Goal: Task Accomplishment & Management: Use online tool/utility

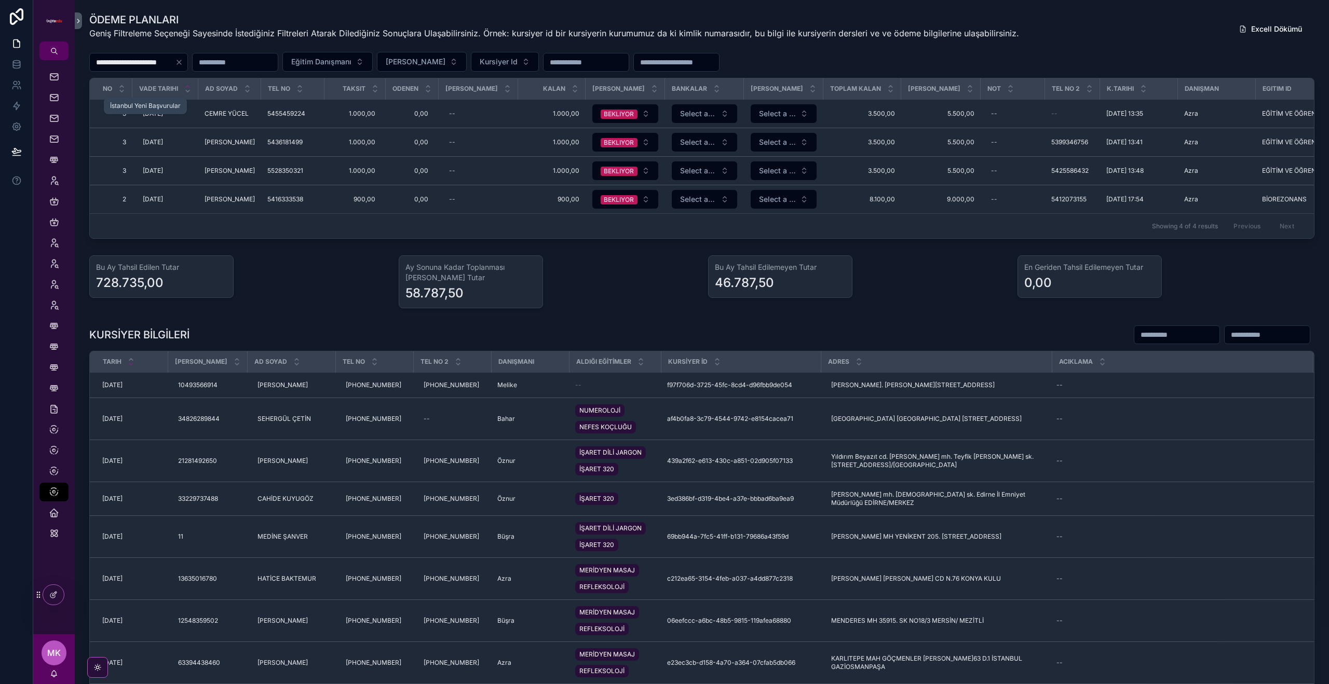
scroll to position [0, 105]
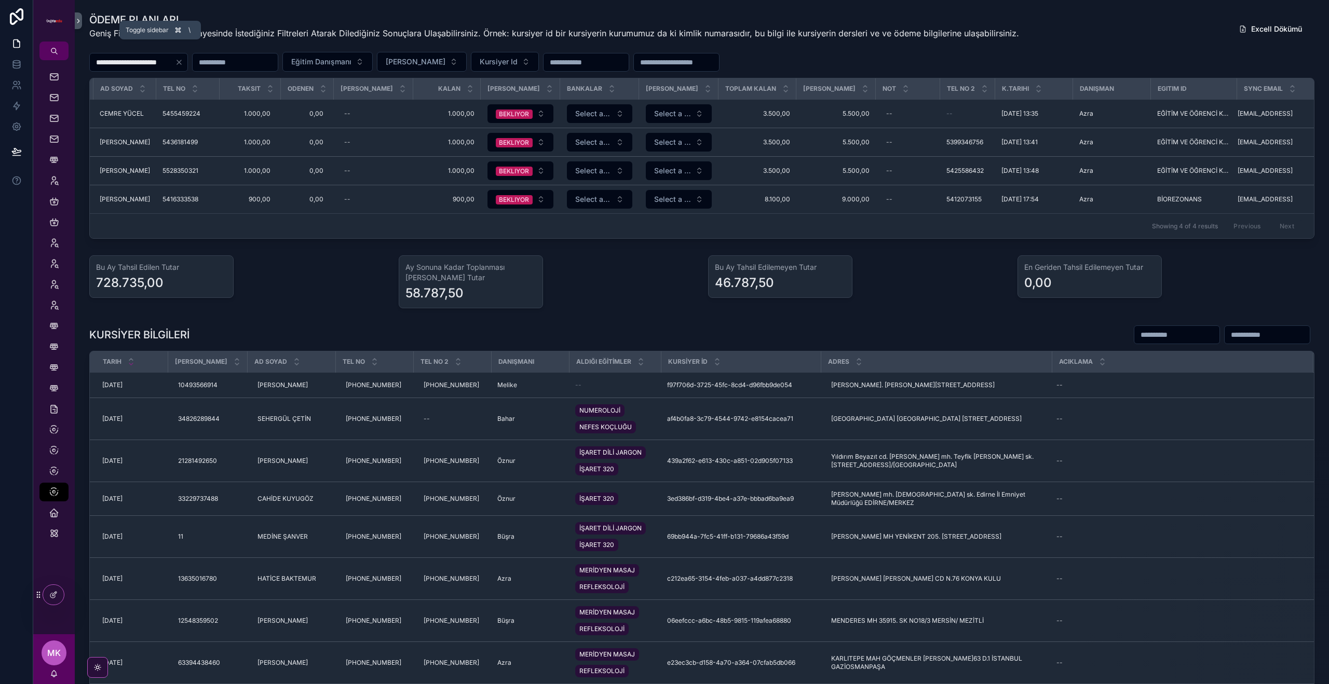
click at [77, 23] on icon "scrollable content" at bounding box center [78, 21] width 7 height 8
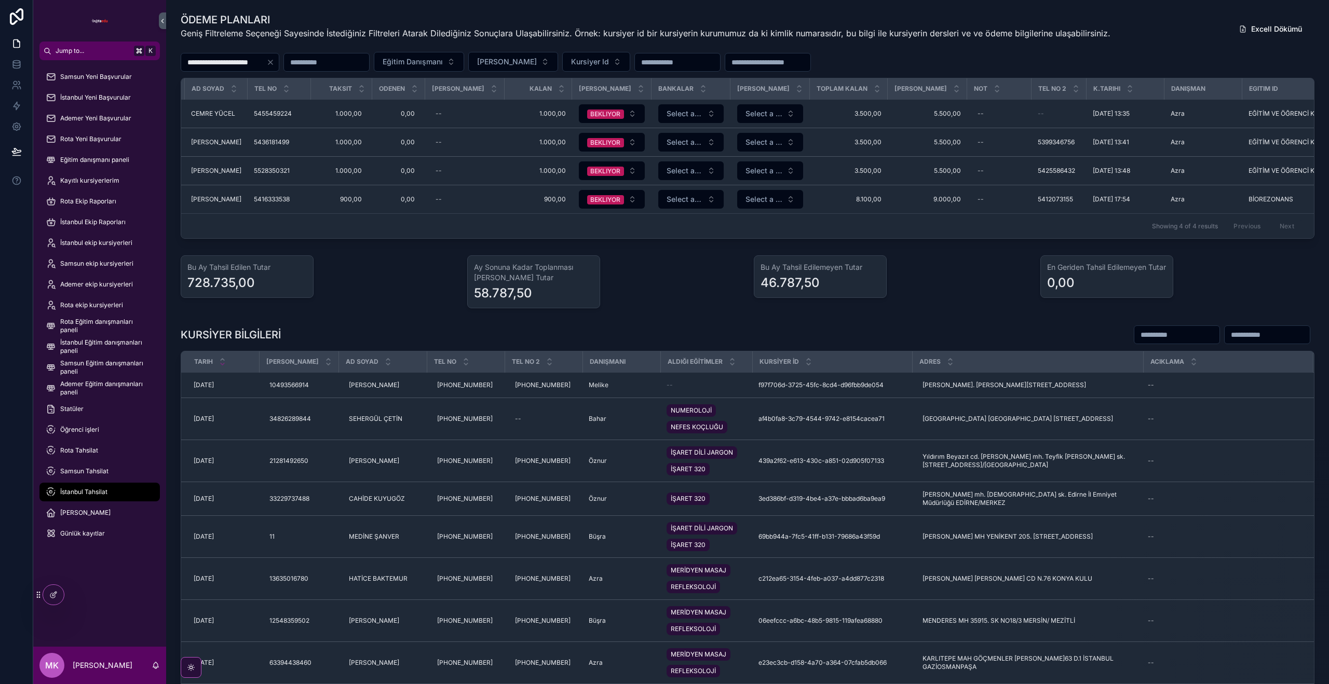
click at [113, 418] on div "Statüler" at bounding box center [99, 409] width 133 height 21
click at [107, 428] on div "Öğrenci işleri" at bounding box center [100, 430] width 108 height 17
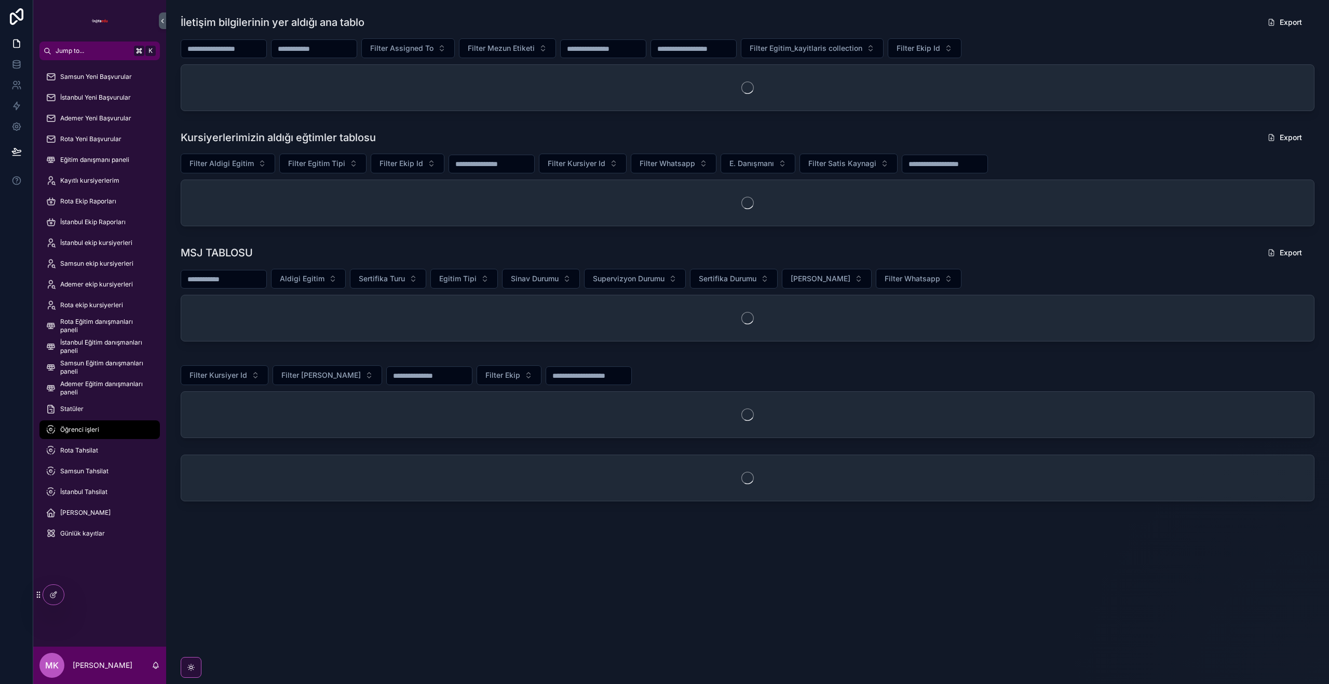
click at [164, 22] on icon "scrollable content" at bounding box center [162, 21] width 7 height 8
click at [181, 22] on h1 "İletişim bilgilerinin yer aldığı ana tablo" at bounding box center [273, 22] width 184 height 15
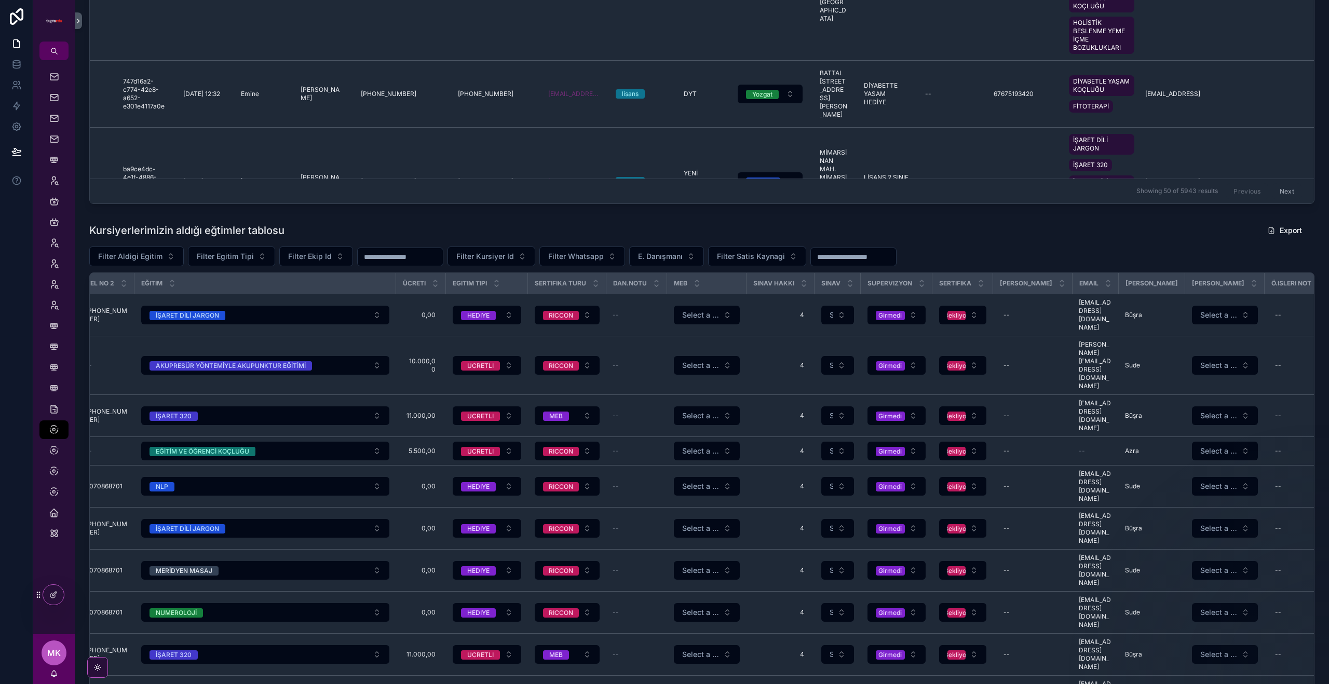
scroll to position [527, 0]
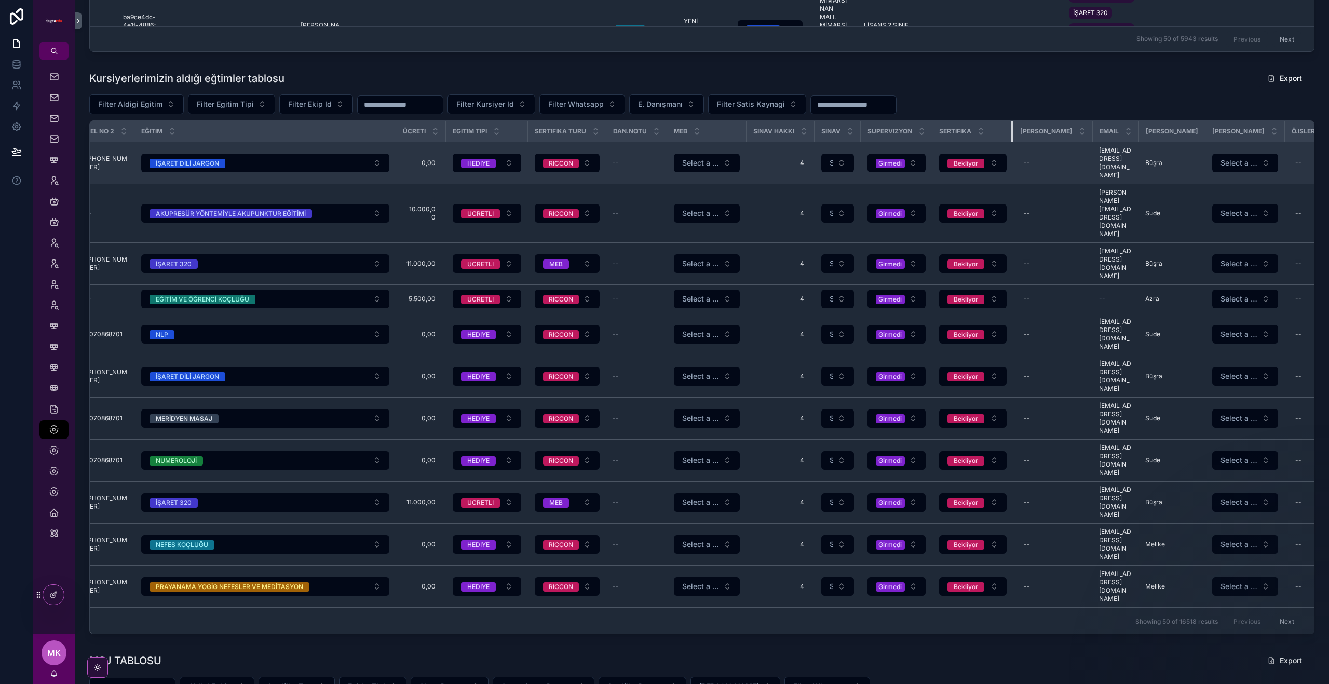
click at [1045, 141] on tr "K.TARİHİ Ad SOYAD TEL NO TEL NO 2 Eğitim Ücreti Egitim Tipi Sertifika Turu Dan.…" at bounding box center [646, 131] width 1524 height 21
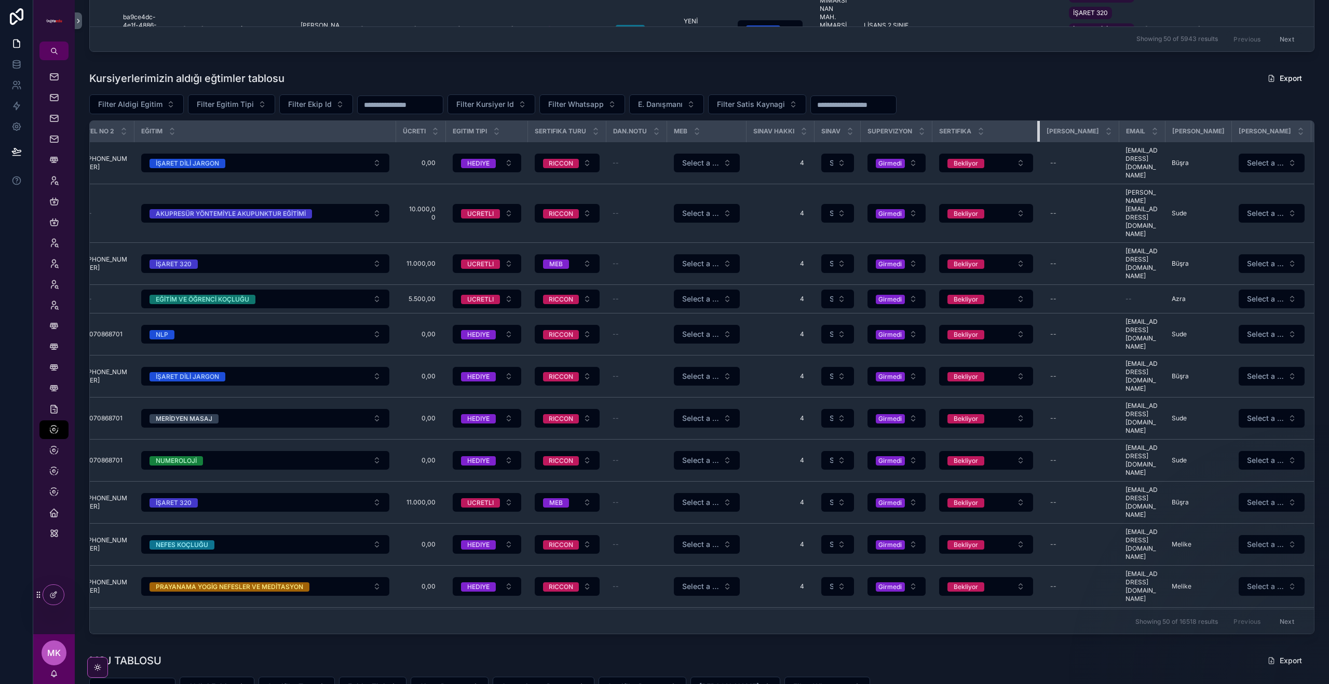
drag, startPoint x: 1038, startPoint y: 124, endPoint x: 1022, endPoint y: 124, distance: 16.1
click at [1037, 124] on div "scrollable content" at bounding box center [1039, 131] width 4 height 21
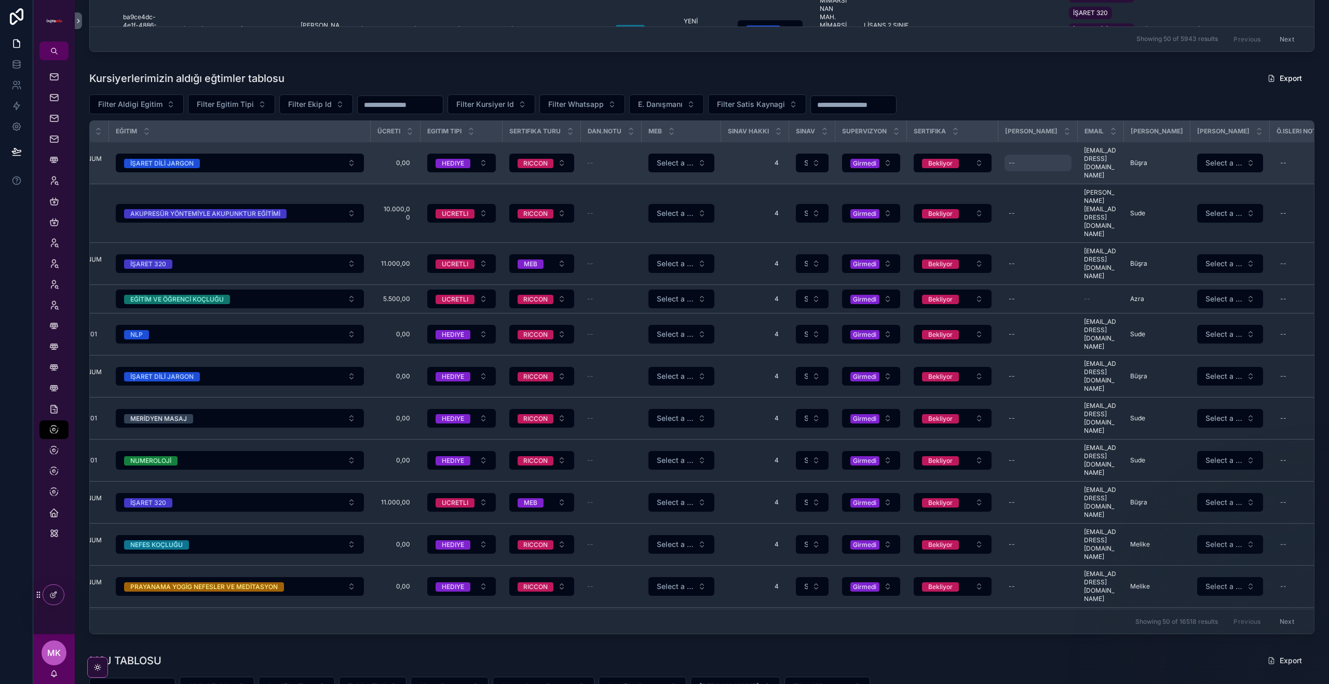
scroll to position [0, 293]
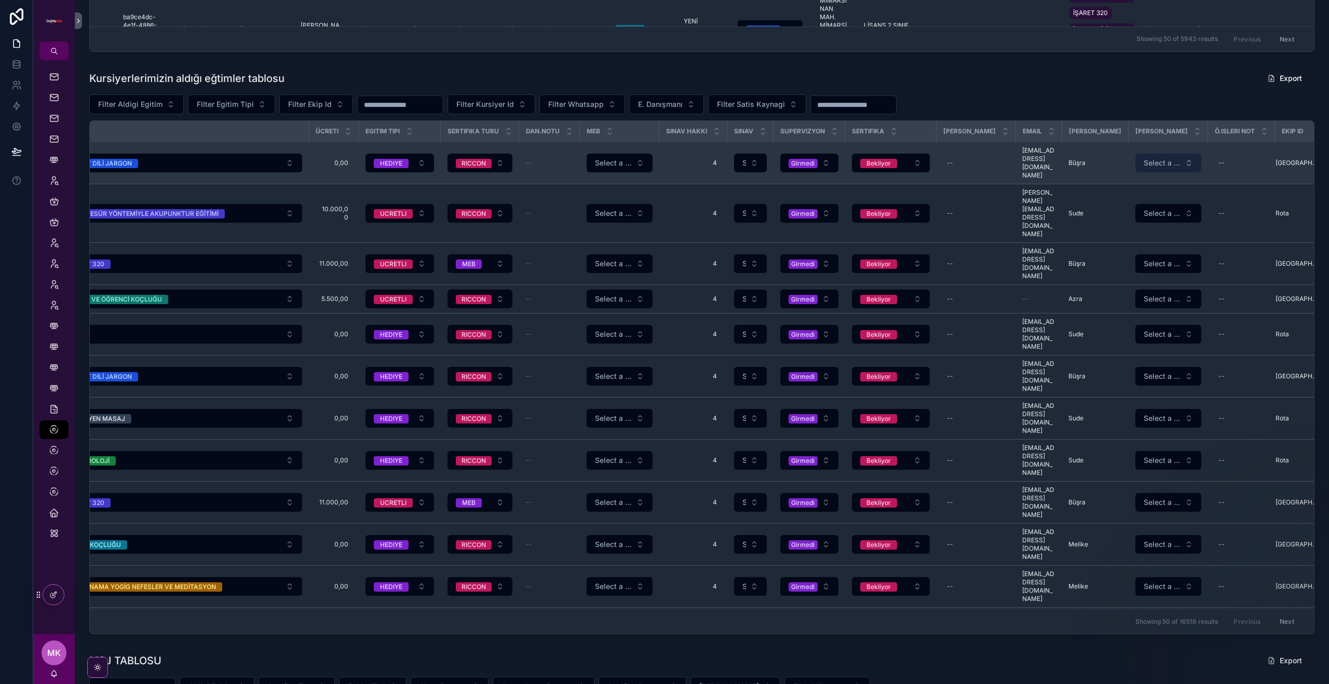
click at [1182, 160] on button "Select a [PERSON_NAME]" at bounding box center [1169, 163] width 66 height 19
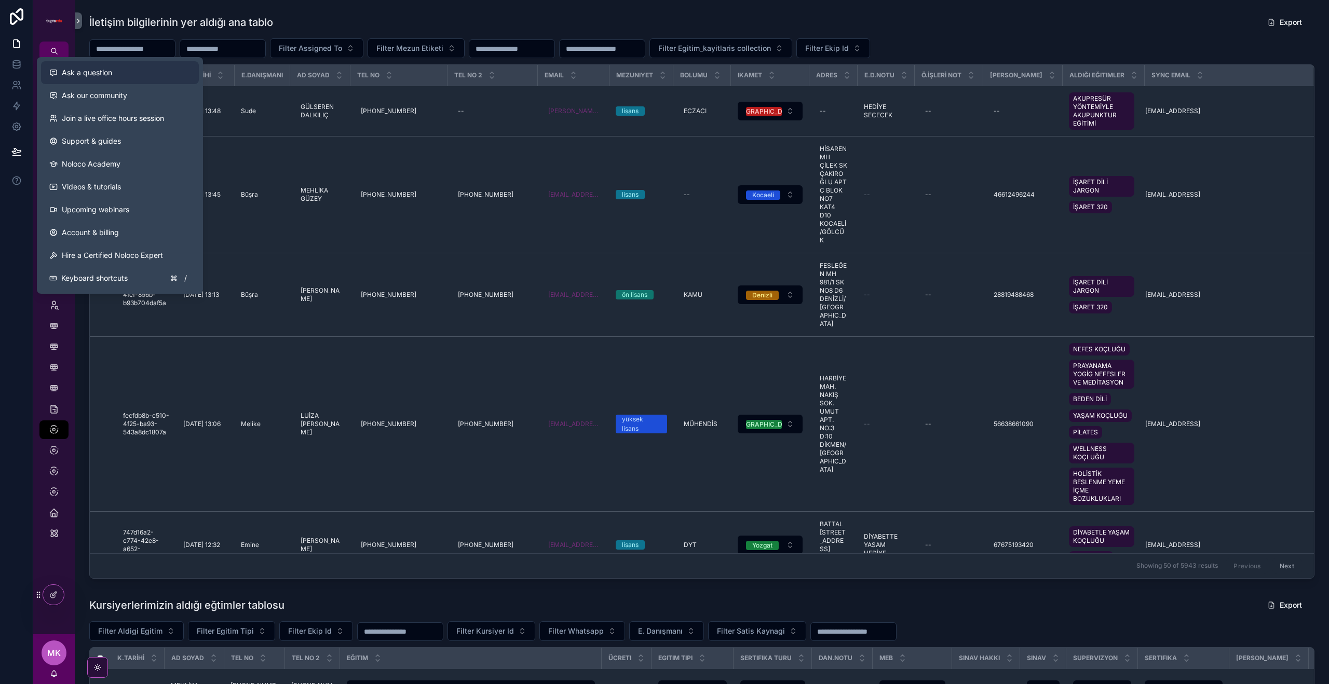
click at [112, 78] on button "Ask a question" at bounding box center [120, 72] width 158 height 23
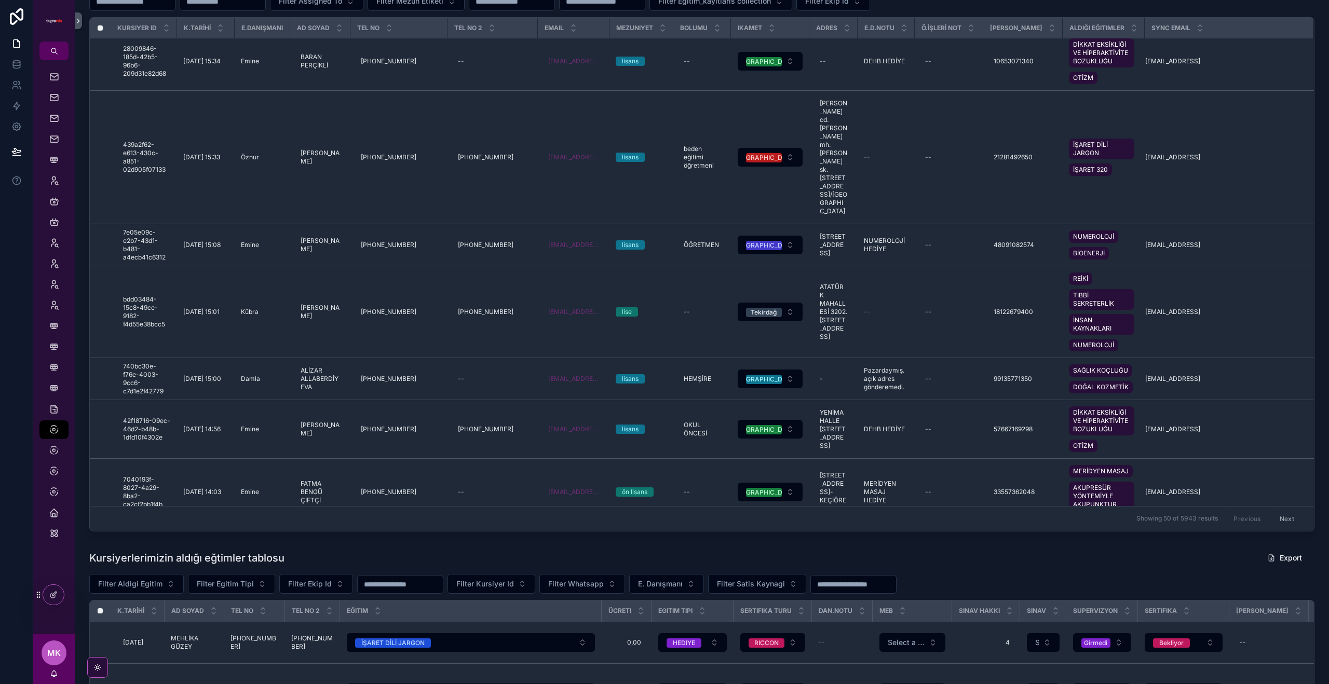
scroll to position [1711, 0]
click at [79, 23] on icon "scrollable content" at bounding box center [78, 21] width 7 height 8
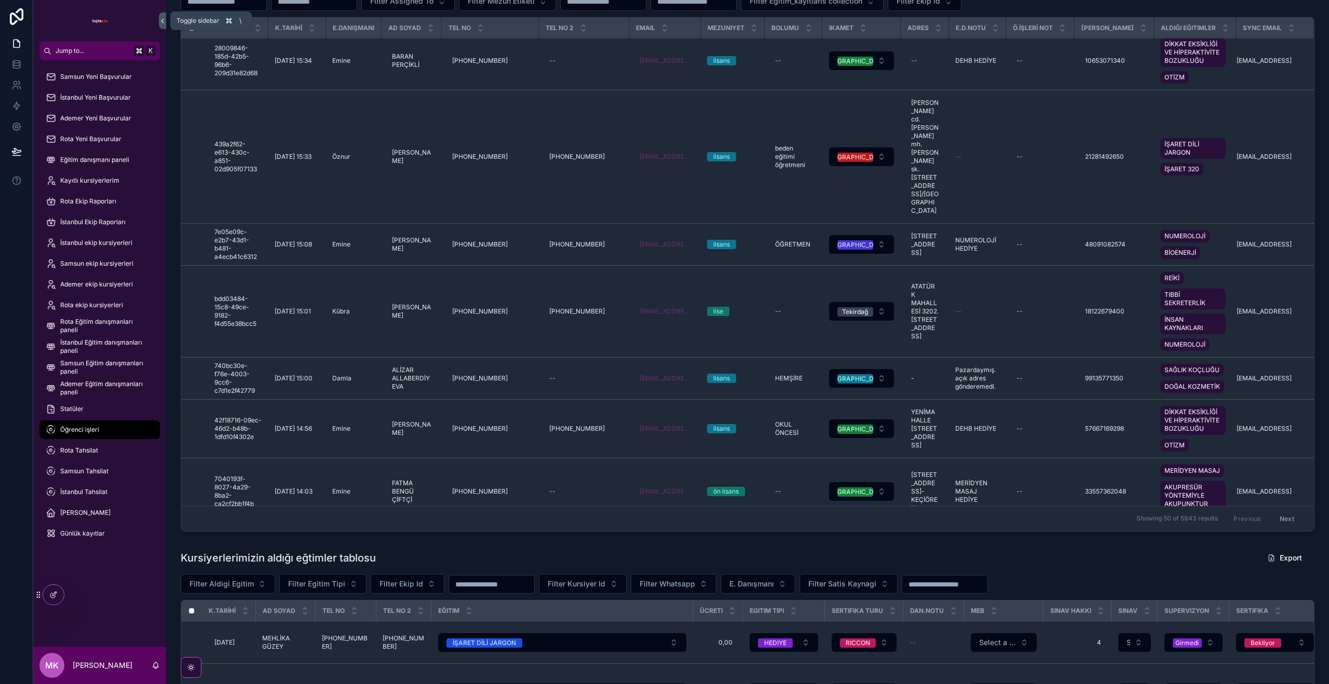
click at [162, 18] on icon "scrollable content" at bounding box center [162, 21] width 7 height 8
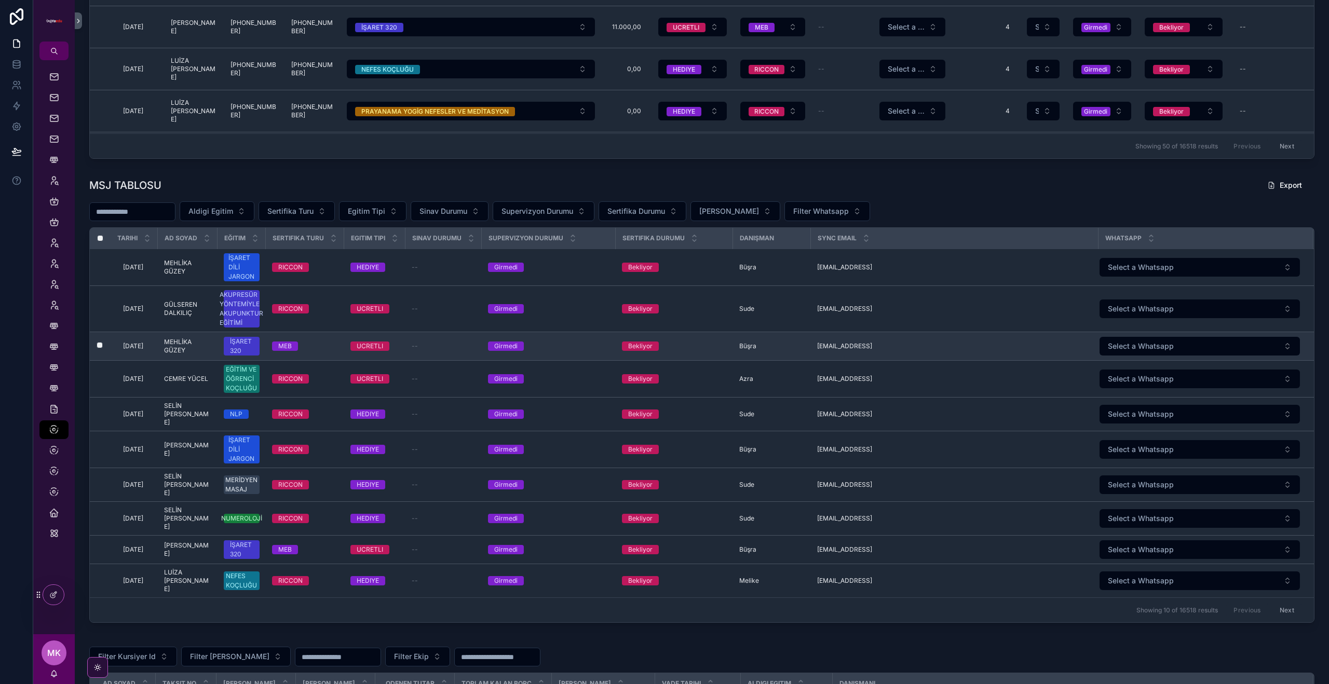
scroll to position [1035, 0]
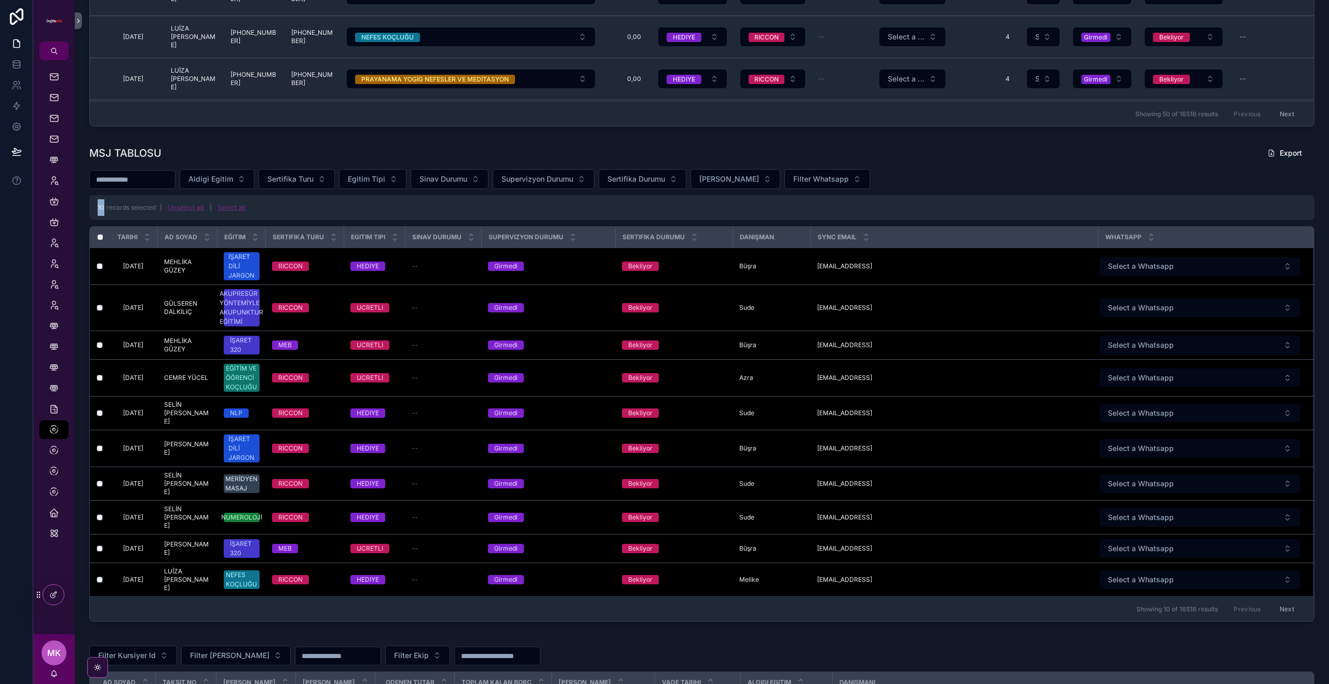
drag, startPoint x: 96, startPoint y: 206, endPoint x: 119, endPoint y: 214, distance: 24.8
click at [104, 207] on div "10 records selected | Unselect all | Select all" at bounding box center [701, 207] width 1225 height 25
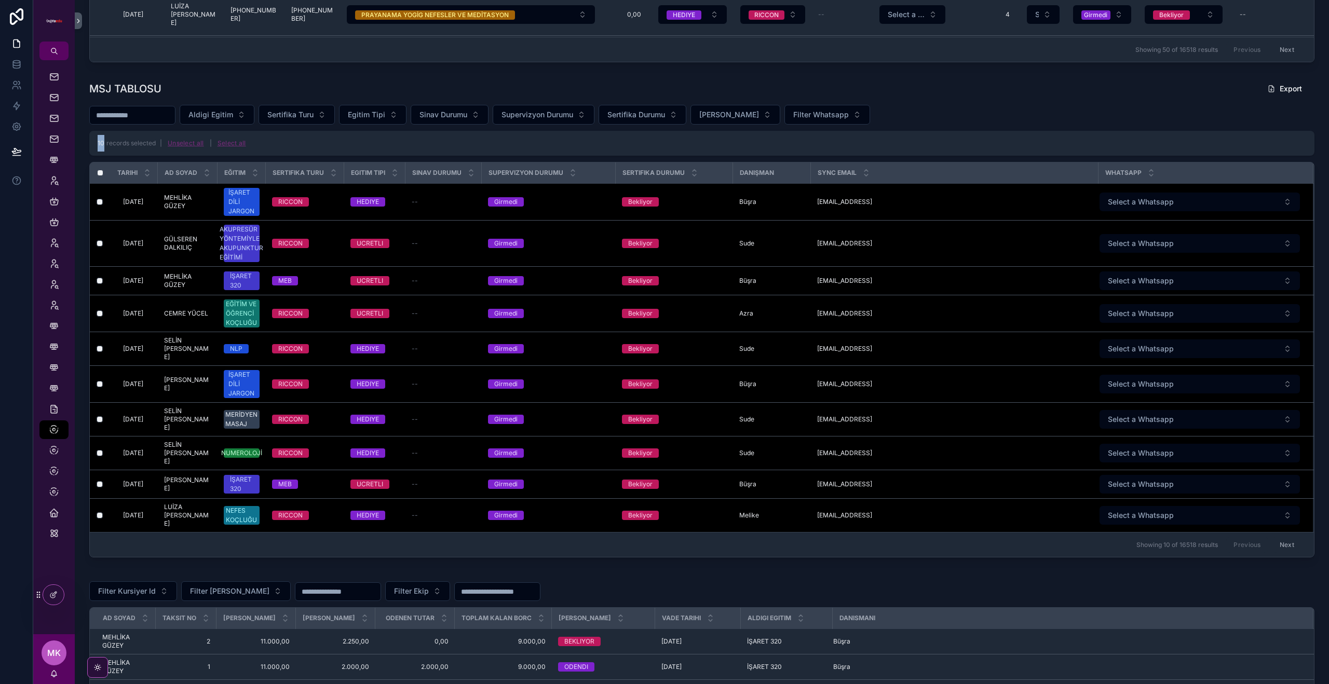
scroll to position [1104, 0]
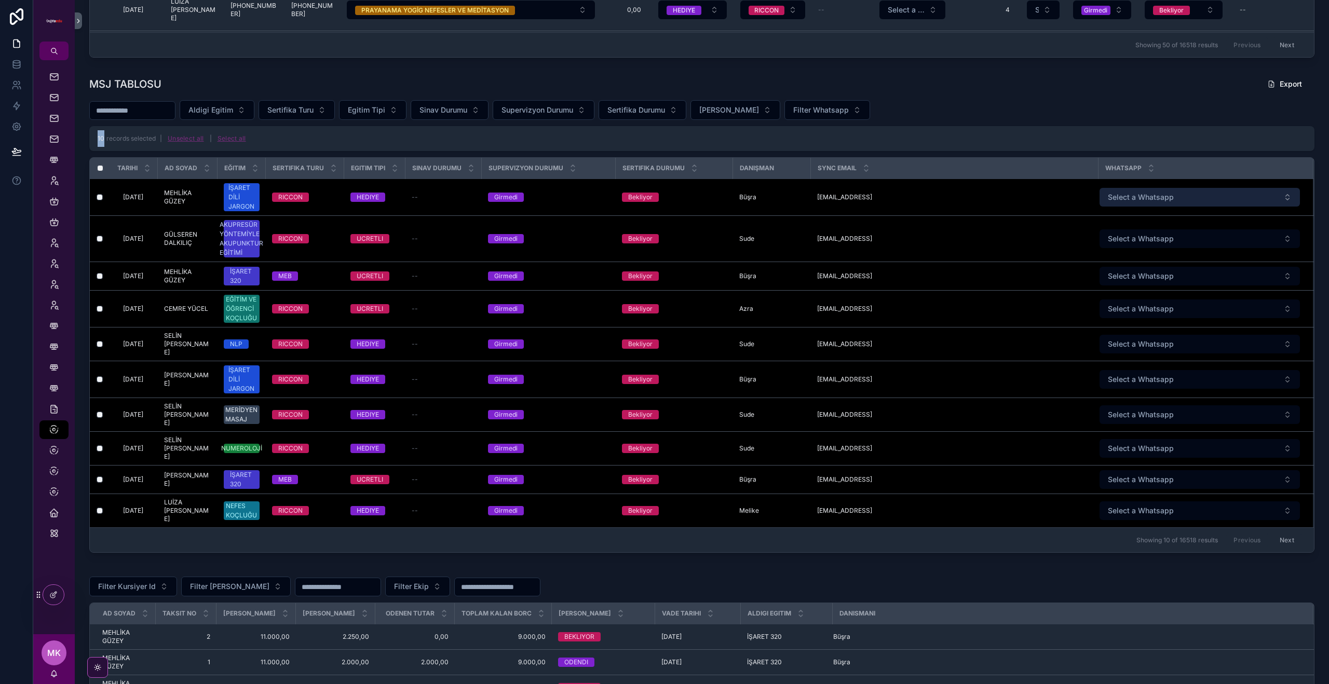
click at [1256, 194] on button "Select a Whatsapp" at bounding box center [1200, 197] width 201 height 19
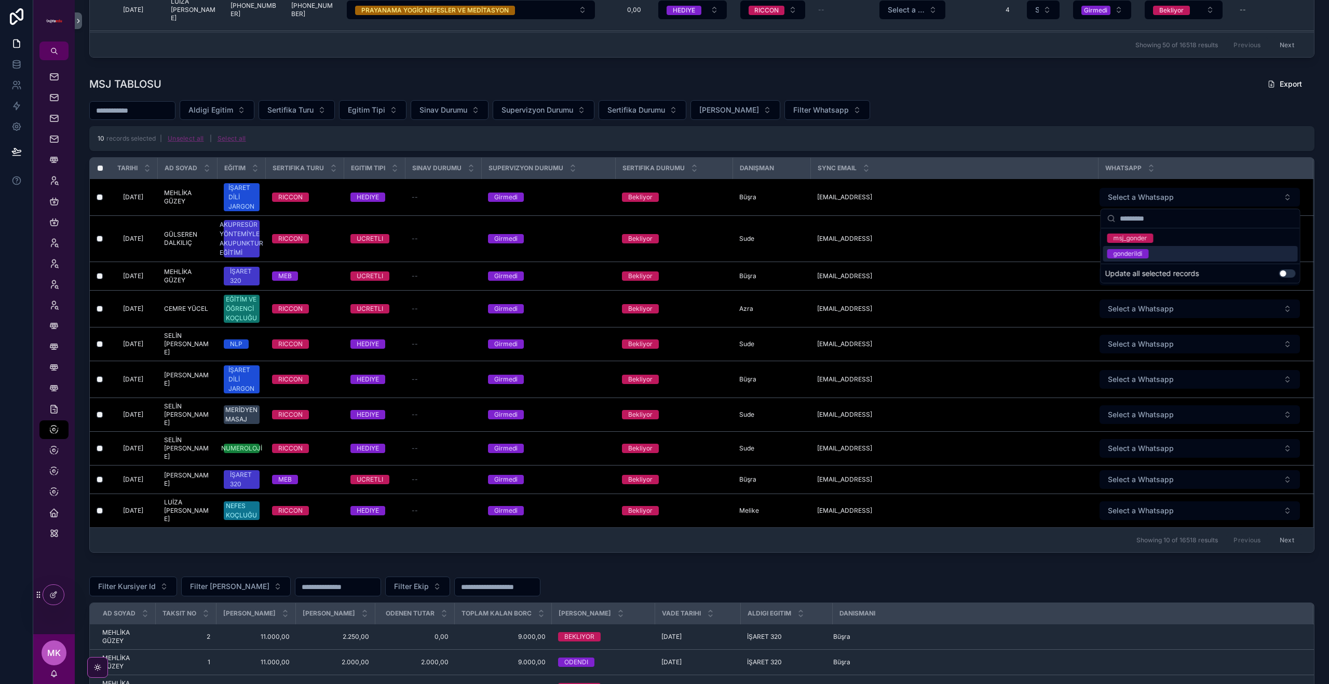
click at [1286, 272] on button "Use setting" at bounding box center [1287, 273] width 17 height 8
click at [1164, 239] on div "msj_gonder" at bounding box center [1200, 239] width 195 height 16
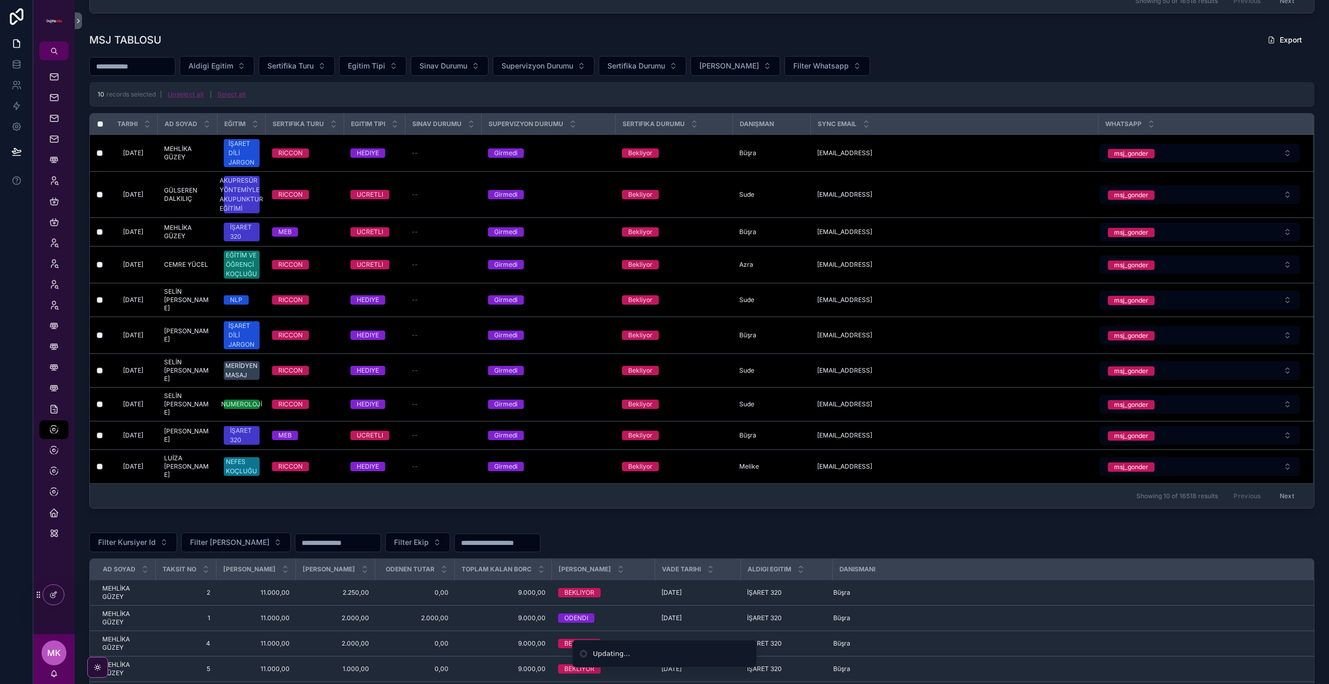
scroll to position [1147, 0]
drag, startPoint x: 102, startPoint y: 96, endPoint x: 126, endPoint y: 112, distance: 29.2
click at [105, 98] on div "10 records selected | Unselect all | Select all" at bounding box center [174, 95] width 152 height 17
drag, startPoint x: 594, startPoint y: 658, endPoint x: 648, endPoint y: 653, distance: 54.2
click at [639, 653] on li "Updating..." at bounding box center [664, 654] width 185 height 28
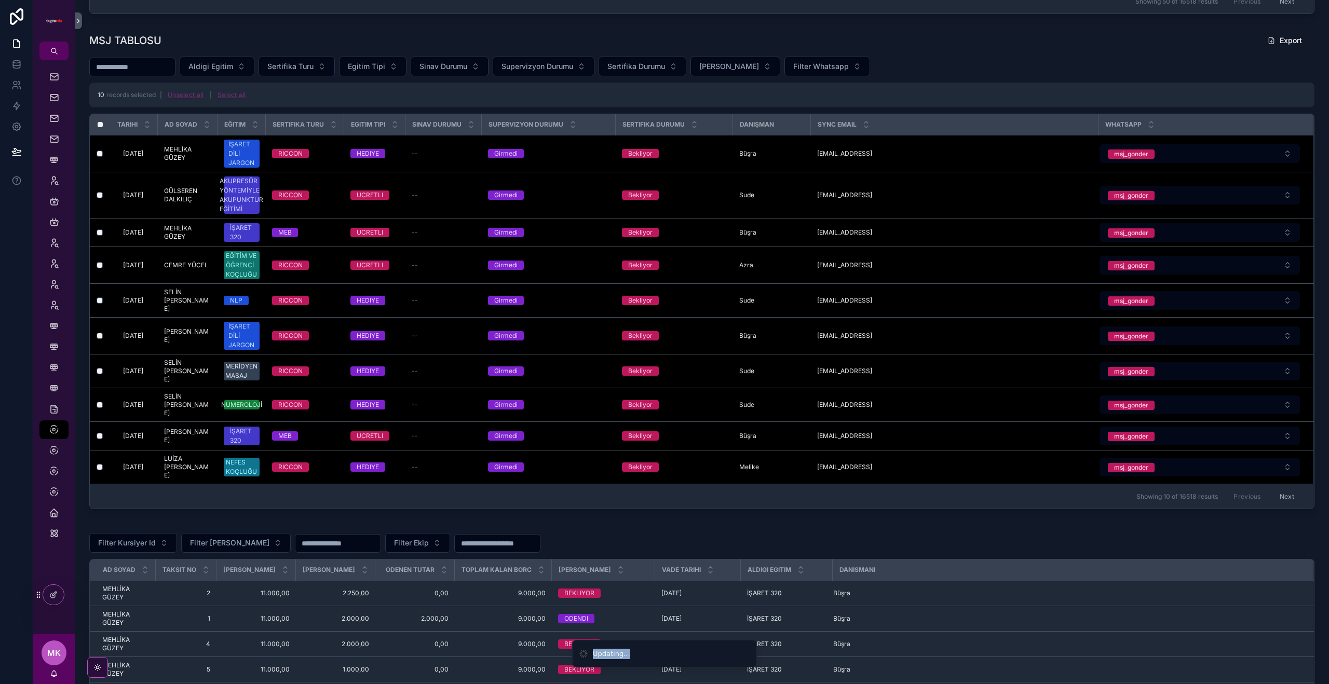
click at [647, 653] on li "Updating..." at bounding box center [664, 654] width 185 height 28
drag, startPoint x: 633, startPoint y: 655, endPoint x: 585, endPoint y: 655, distance: 48.3
click at [585, 655] on li "Updating..." at bounding box center [664, 654] width 185 height 28
drag, startPoint x: 620, startPoint y: 656, endPoint x: 643, endPoint y: 655, distance: 22.9
click at [631, 655] on li "Updating..." at bounding box center [664, 654] width 185 height 28
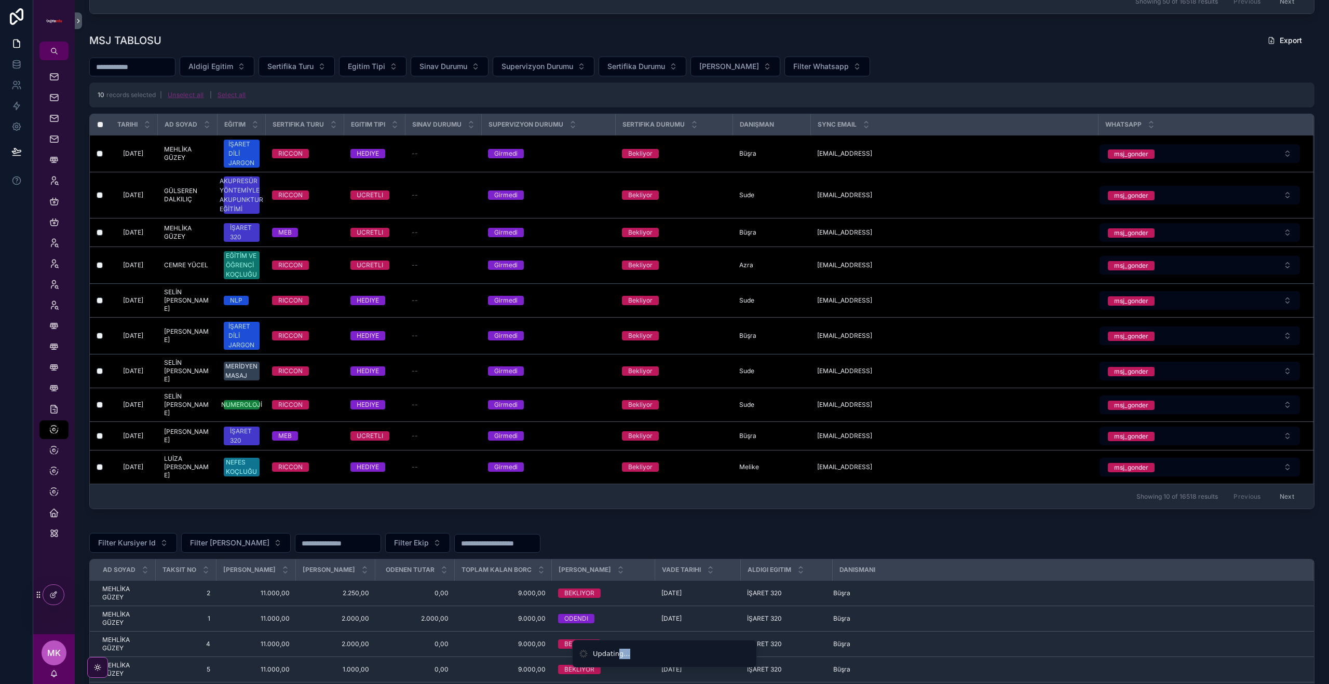
click at [648, 655] on li "Updating..." at bounding box center [664, 654] width 185 height 28
drag, startPoint x: 594, startPoint y: 654, endPoint x: 639, endPoint y: 653, distance: 45.2
click at [636, 652] on li "Updating..." at bounding box center [664, 654] width 185 height 28
click at [663, 654] on li "Updating..." at bounding box center [664, 654] width 185 height 28
drag, startPoint x: 636, startPoint y: 655, endPoint x: 592, endPoint y: 655, distance: 43.1
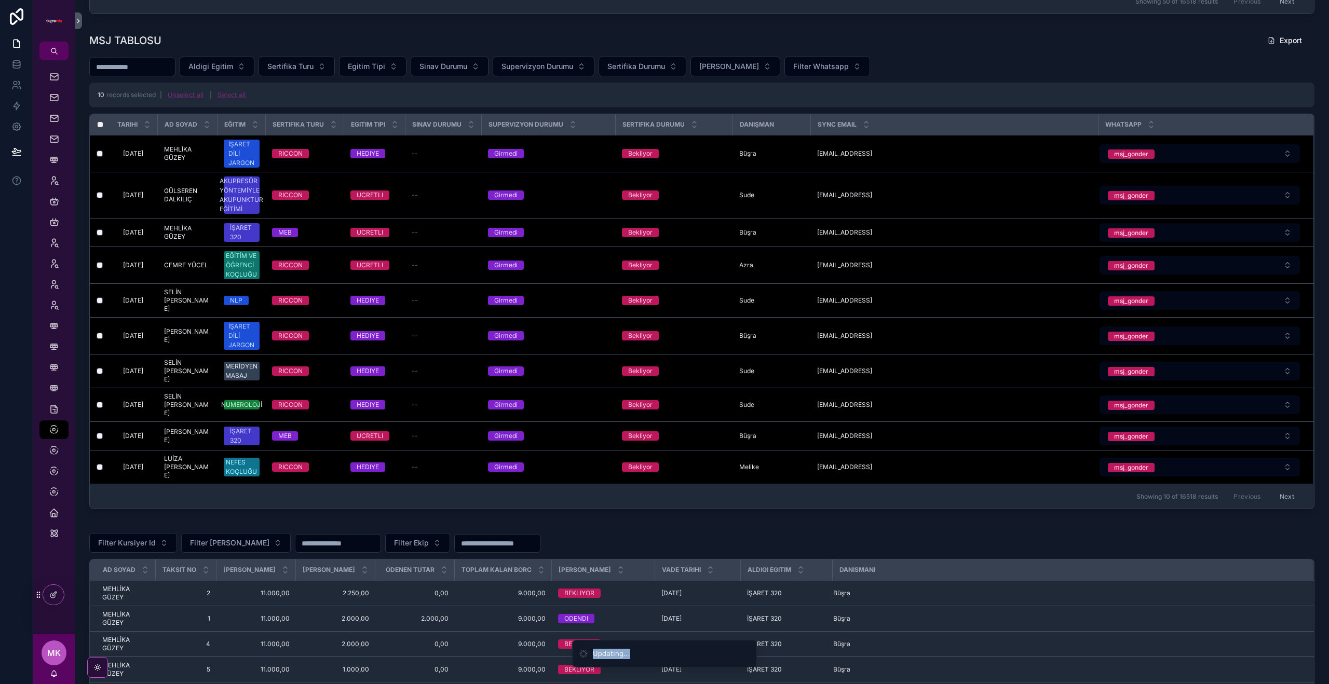
click at [592, 655] on li "Updating..." at bounding box center [664, 654] width 185 height 28
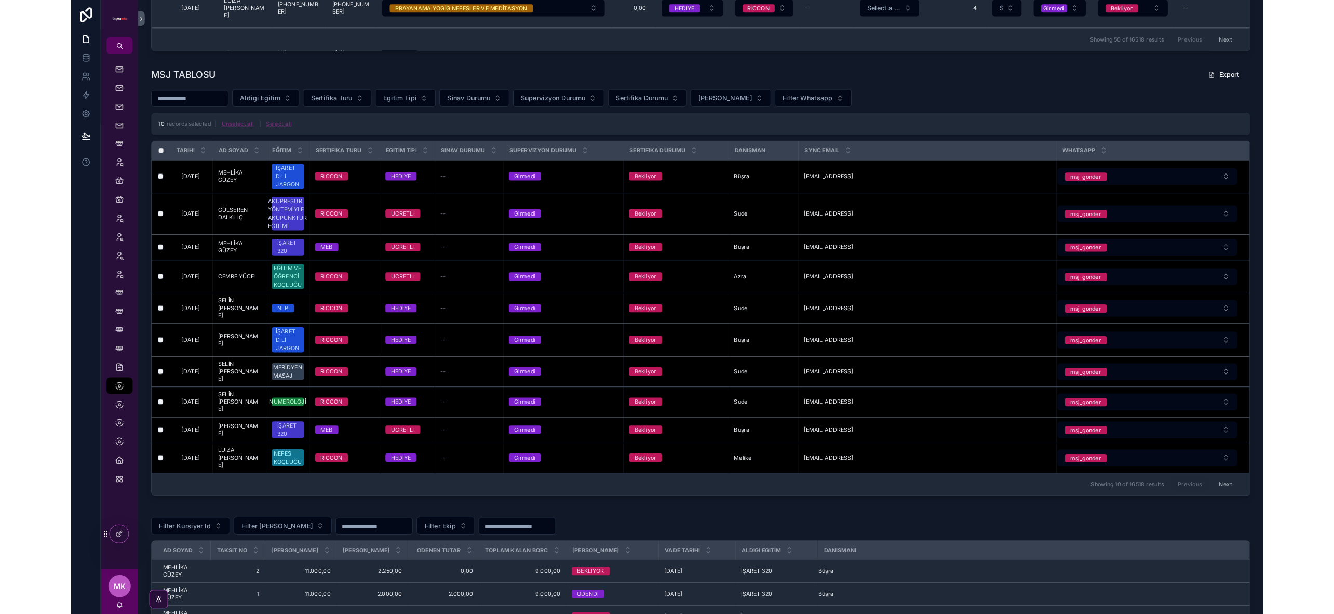
scroll to position [1158, 0]
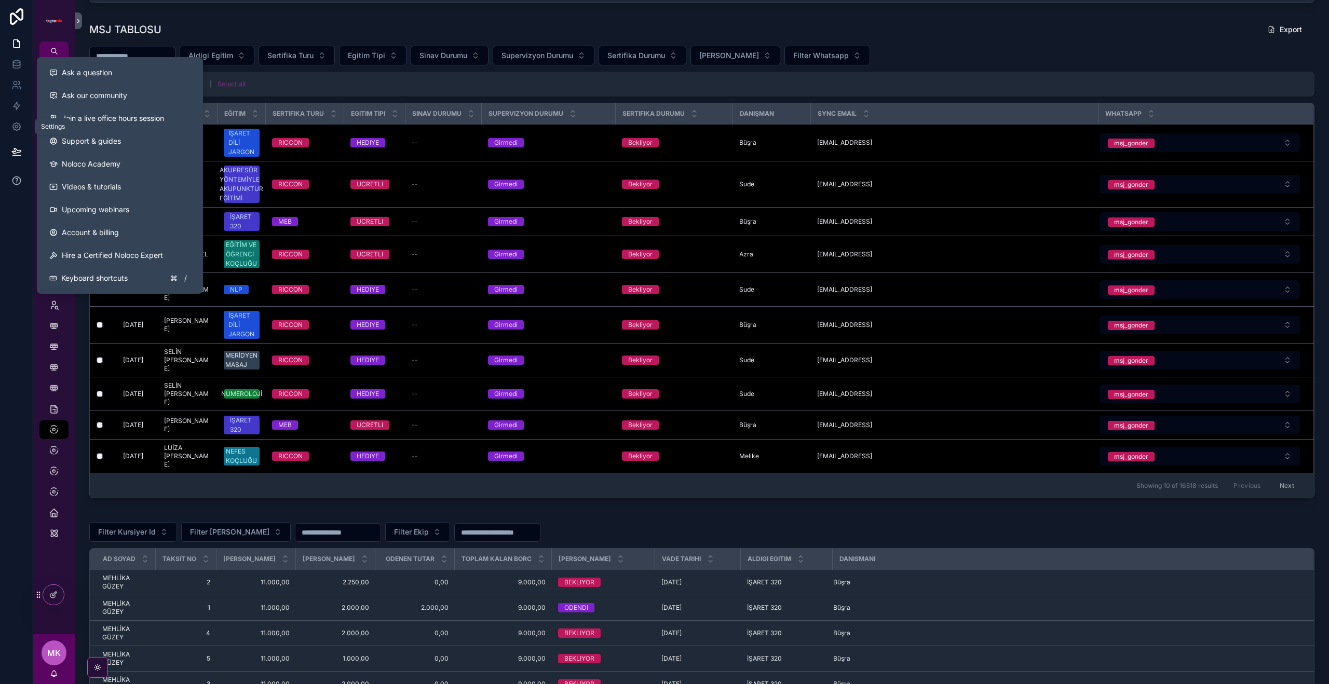
click at [16, 179] on icon at bounding box center [17, 180] width 2 height 3
click at [97, 72] on span "Ask a question" at bounding box center [87, 72] width 50 height 10
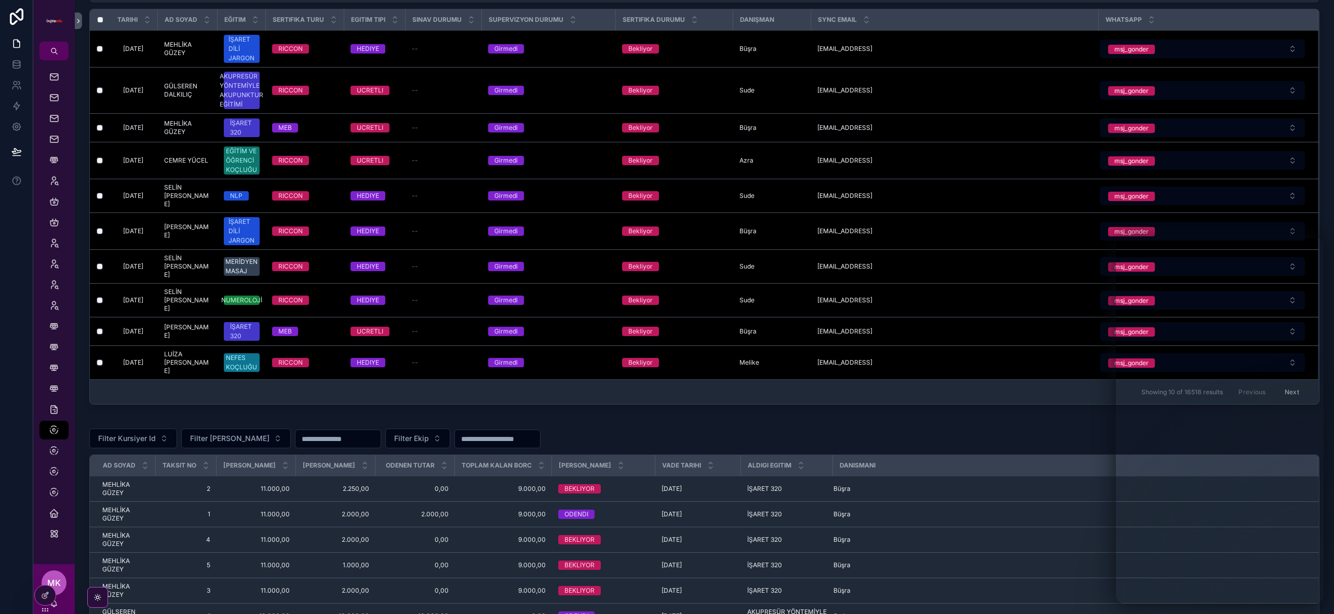
scroll to position [1146, 0]
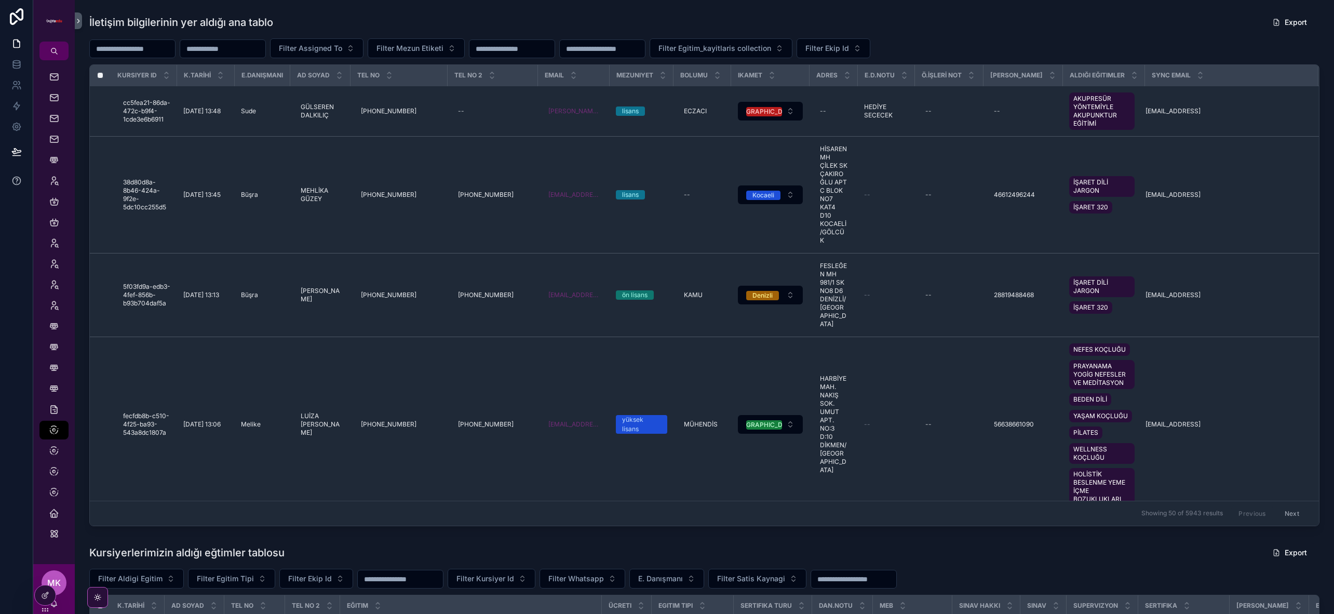
click at [17, 182] on icon at bounding box center [16, 180] width 10 height 10
click at [19, 181] on icon at bounding box center [16, 180] width 10 height 10
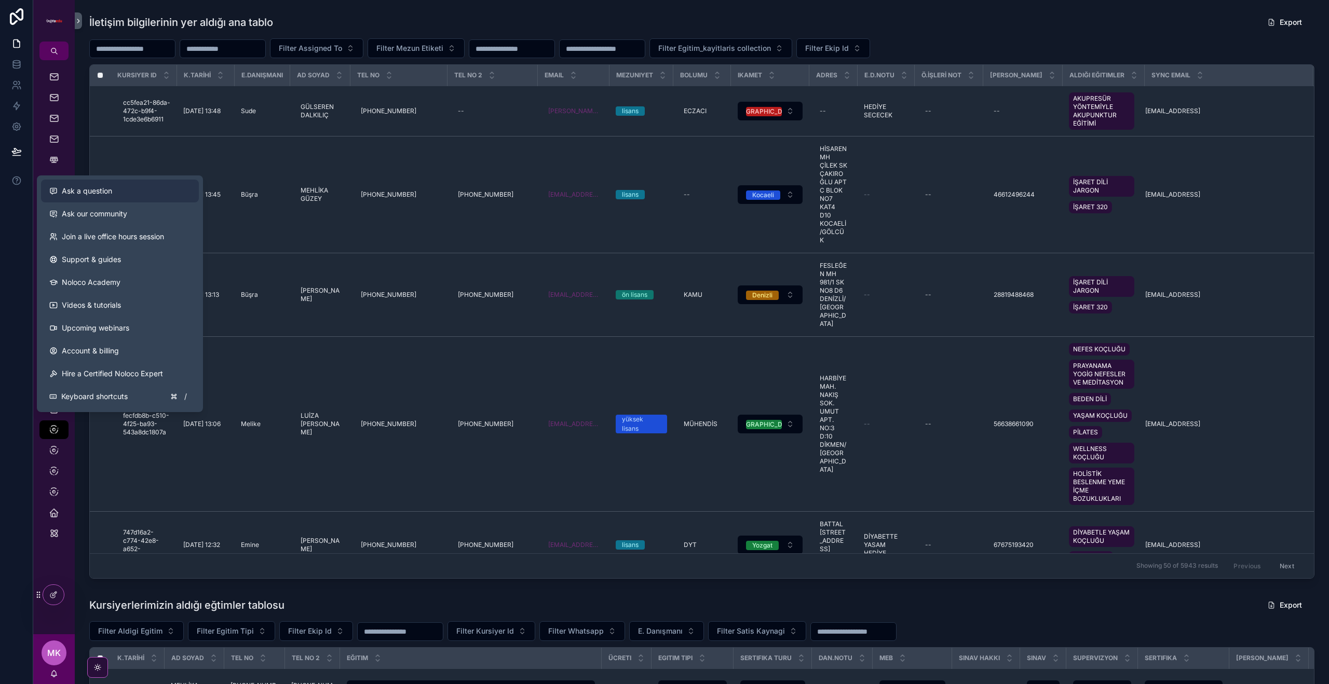
click at [126, 188] on div "Ask a question" at bounding box center [119, 191] width 141 height 10
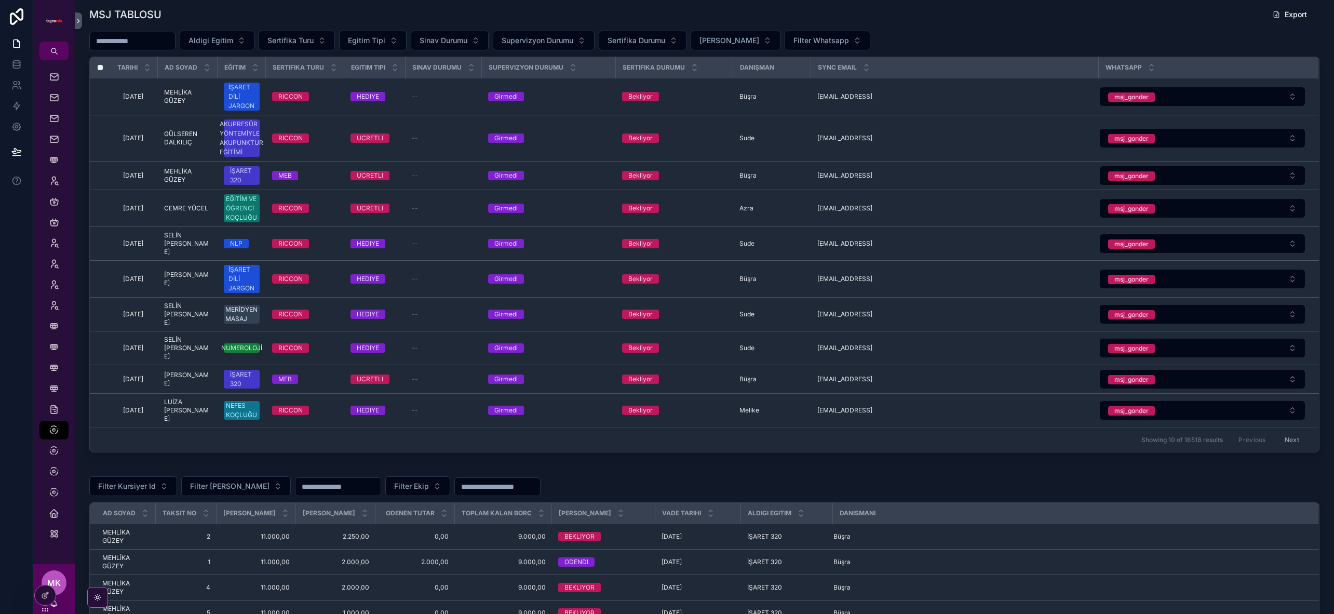
scroll to position [1055, 0]
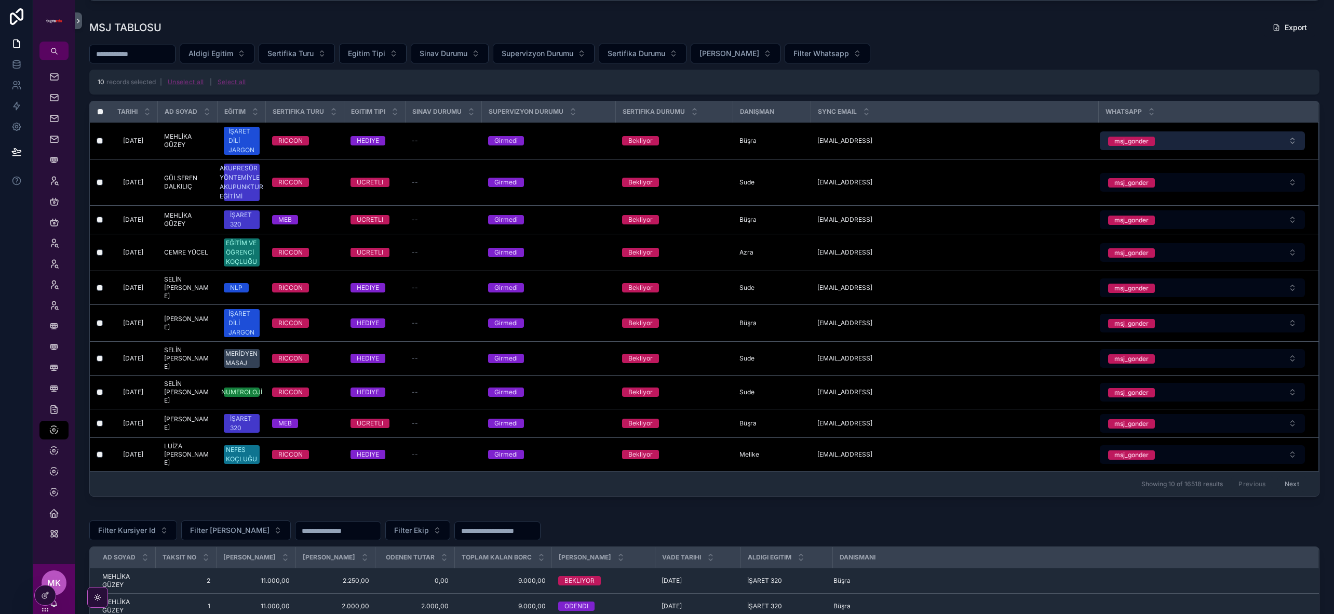
click at [1196, 145] on button "msj_gonder" at bounding box center [1203, 140] width 206 height 19
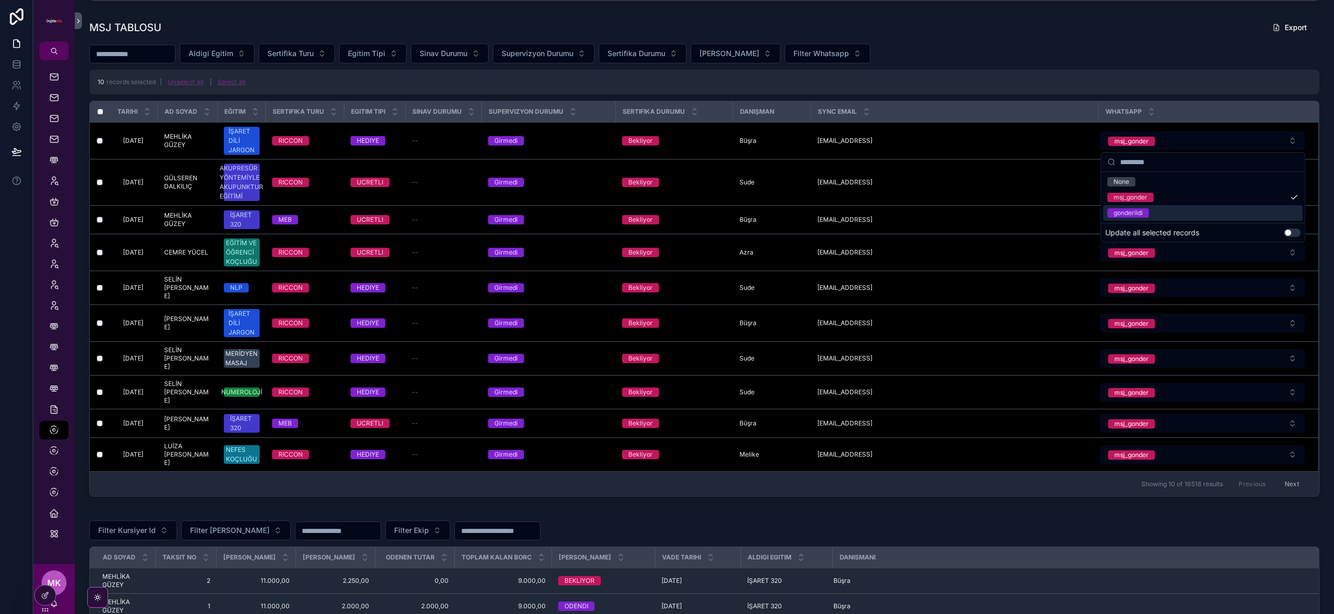
drag, startPoint x: 1291, startPoint y: 233, endPoint x: 1252, endPoint y: 242, distance: 40.0
click at [1291, 233] on button "Use setting" at bounding box center [1291, 232] width 17 height 8
click at [1179, 219] on div "gonderildi" at bounding box center [1202, 213] width 199 height 16
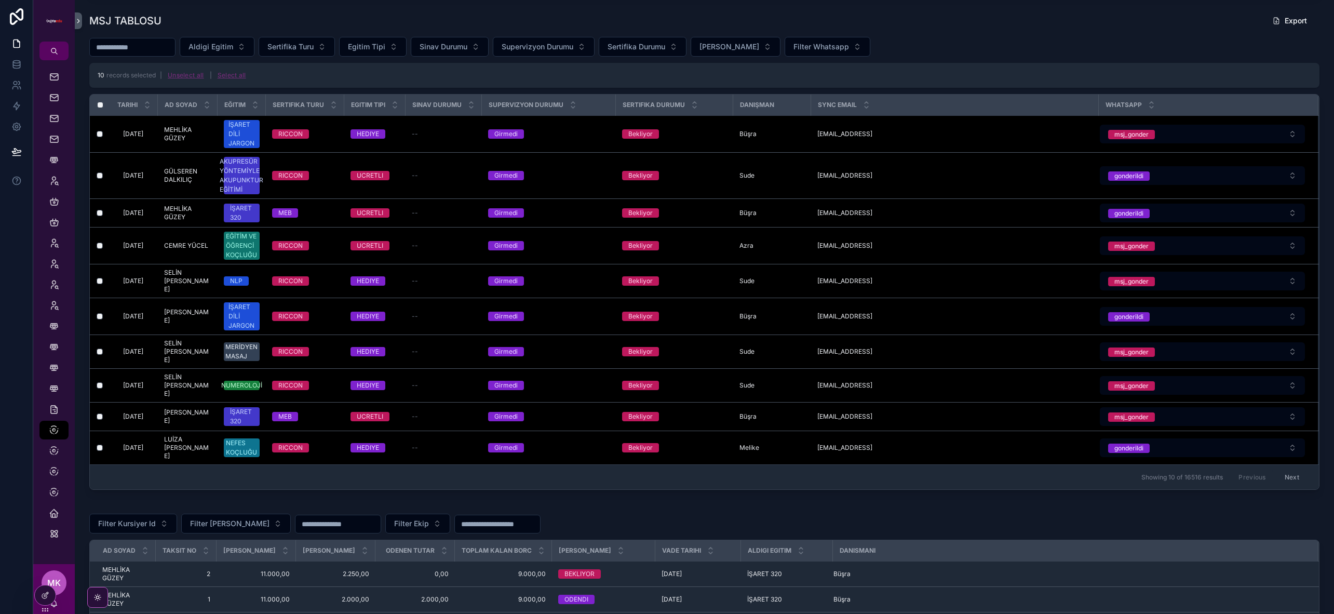
scroll to position [1044, 0]
